Goal: Task Accomplishment & Management: Use online tool/utility

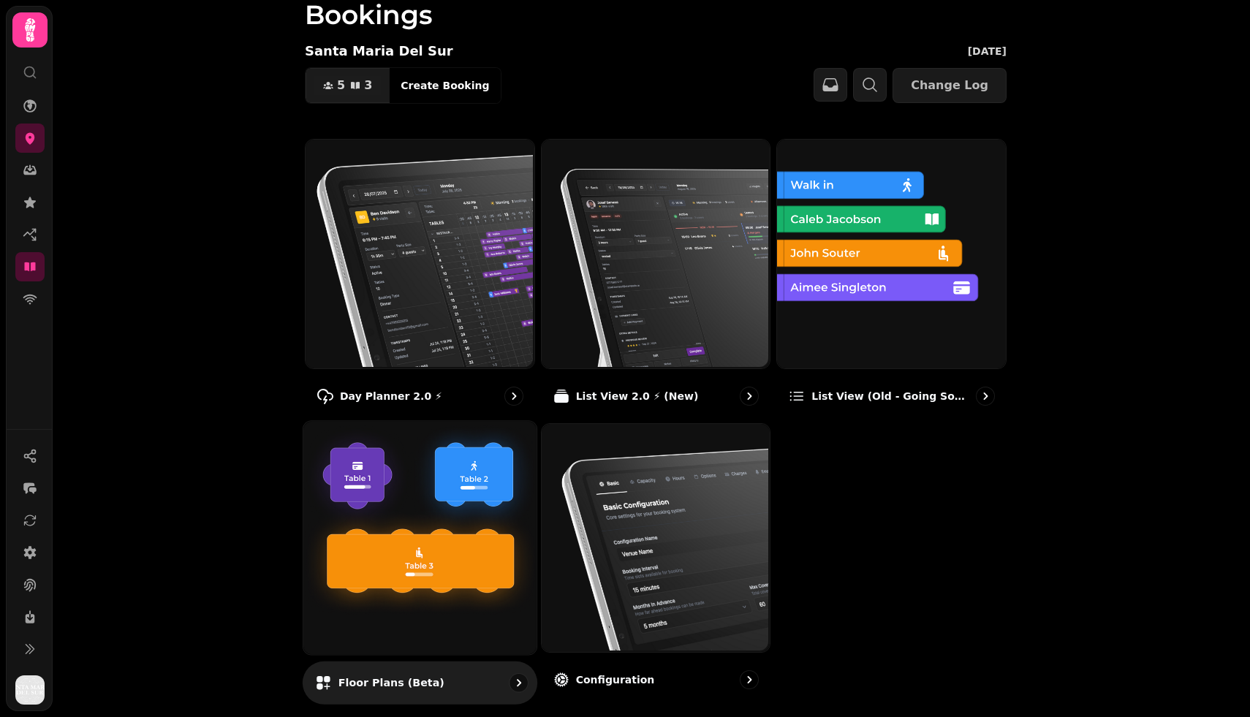
scroll to position [66, 0]
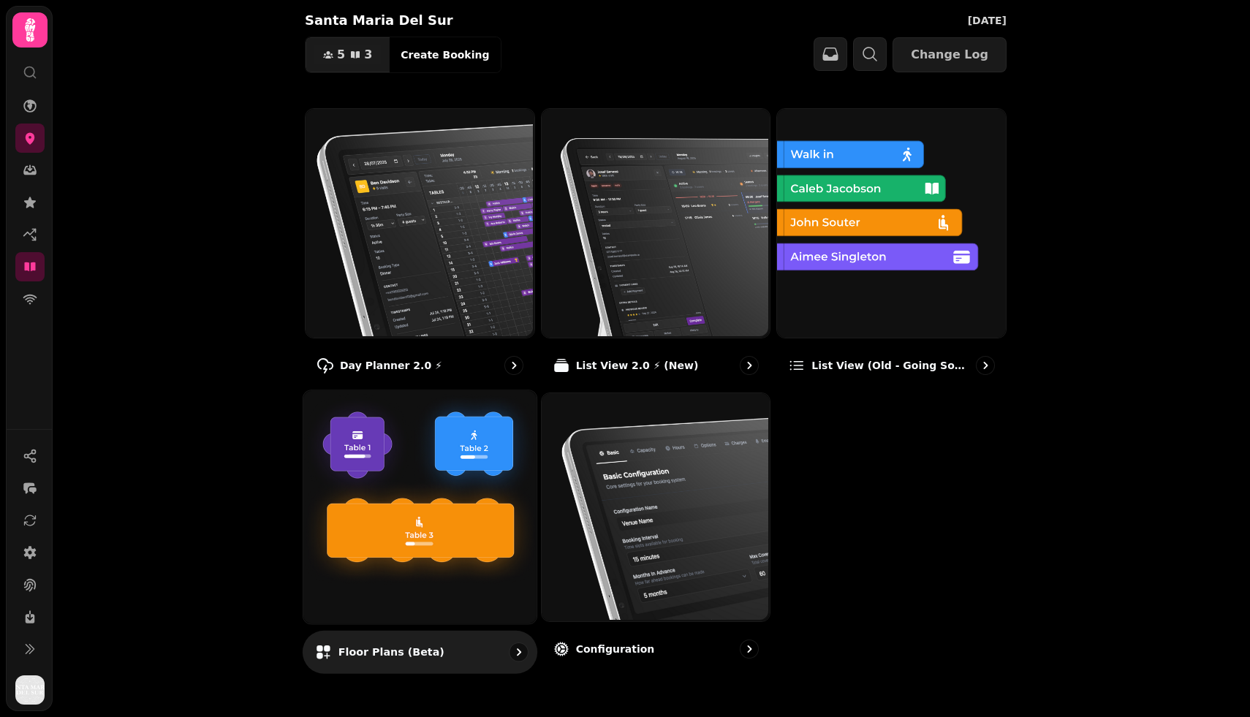
click at [431, 461] on img at bounding box center [418, 505] width 233 height 233
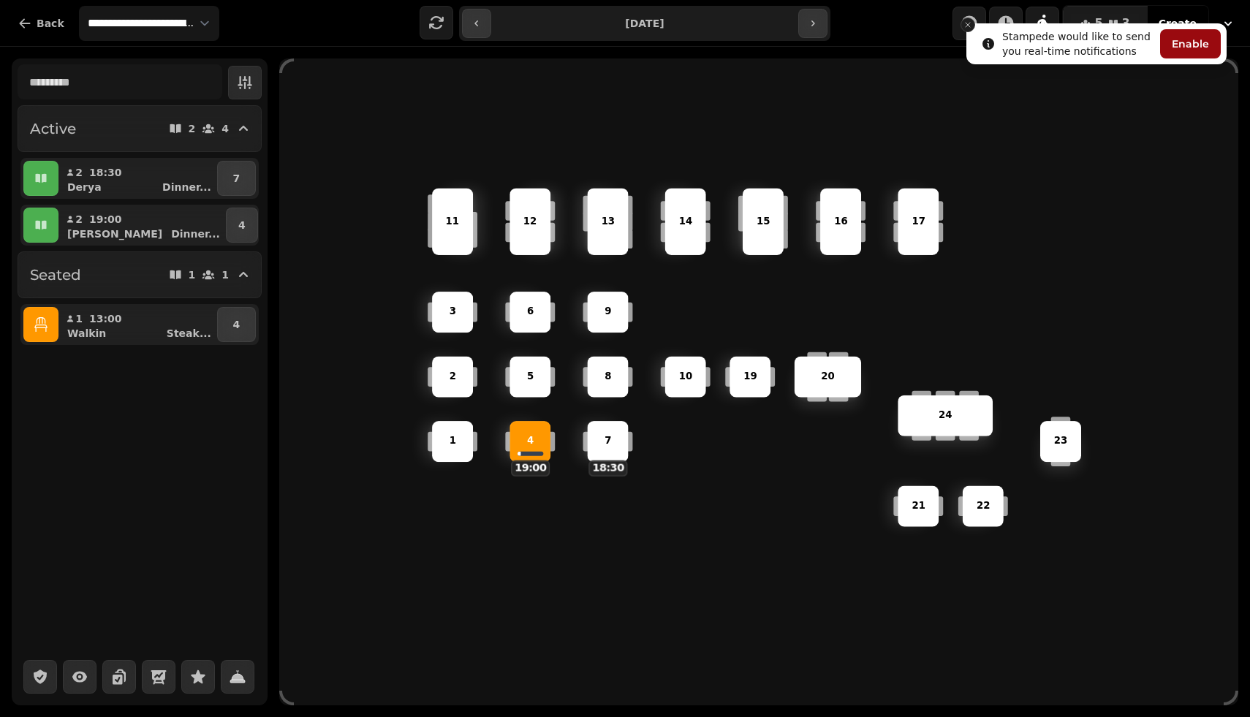
click at [968, 24] on line "Close toast" at bounding box center [968, 25] width 4 height 4
